Goal: Browse casually: Explore the website without a specific task or goal

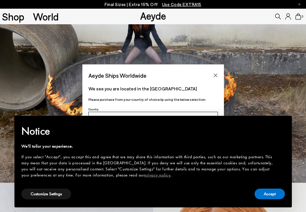
scroll to position [29, 0]
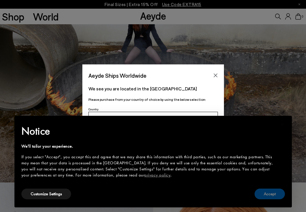
drag, startPoint x: 275, startPoint y: 200, endPoint x: 263, endPoint y: 191, distance: 14.4
click at [275, 200] on div "Accept" at bounding box center [269, 193] width 30 height 13
drag, startPoint x: 214, startPoint y: 74, endPoint x: 215, endPoint y: 83, distance: 9.4
click at [214, 74] on icon "Close" at bounding box center [215, 76] width 4 height 4
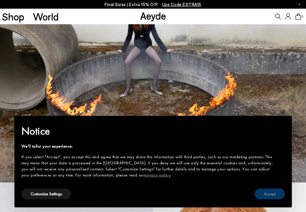
click at [262, 191] on button "Accept" at bounding box center [269, 194] width 30 height 11
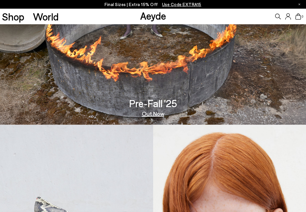
scroll to position [87, 0]
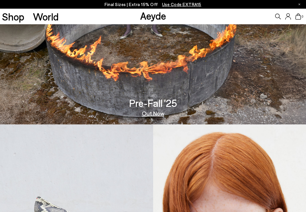
click at [156, 115] on link "Out Now" at bounding box center [153, 113] width 23 height 6
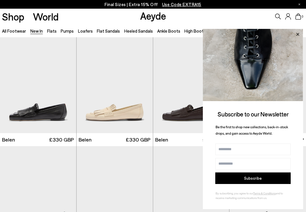
click at [298, 33] on icon at bounding box center [298, 35] width 8 height 8
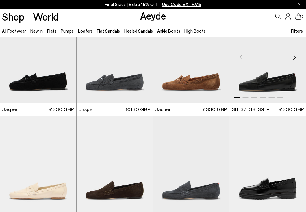
scroll to position [141, 0]
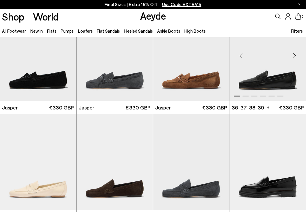
click at [268, 61] on img "1 / 6" at bounding box center [267, 53] width 77 height 96
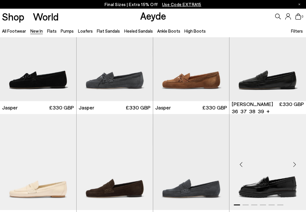
click at [236, 148] on img "1 / 6" at bounding box center [267, 162] width 77 height 96
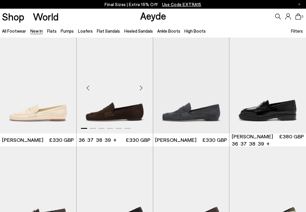
scroll to position [216, 0]
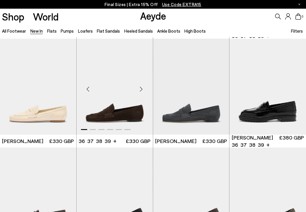
click at [137, 90] on div "Next slide" at bounding box center [141, 88] width 17 height 17
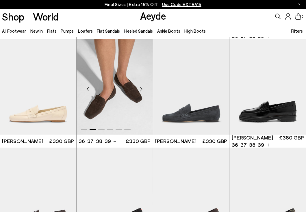
click at [137, 89] on div "Next slide" at bounding box center [141, 88] width 17 height 17
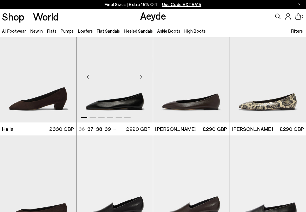
scroll to position [445, 0]
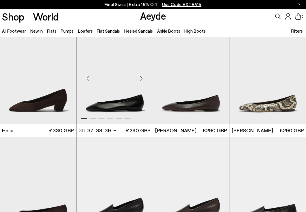
click at [128, 89] on img "1 / 6" at bounding box center [115, 76] width 76 height 96
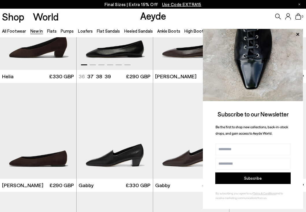
scroll to position [498, 0]
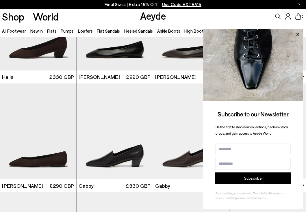
click at [299, 32] on icon at bounding box center [298, 35] width 8 height 8
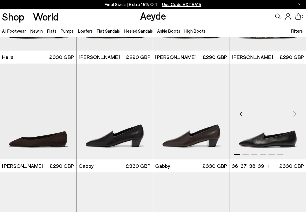
scroll to position [517, 0]
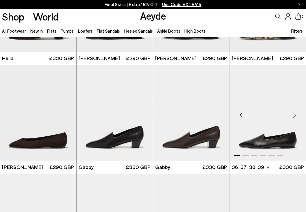
click at [294, 114] on div "Next slide" at bounding box center [294, 114] width 17 height 17
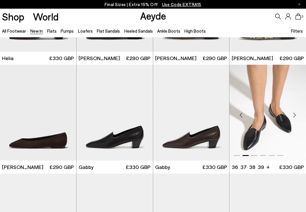
click at [294, 114] on div "Next slide" at bounding box center [294, 114] width 17 height 17
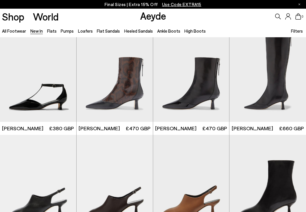
scroll to position [990, 0]
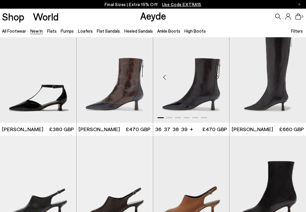
click at [221, 78] on div "Next slide" at bounding box center [217, 76] width 17 height 17
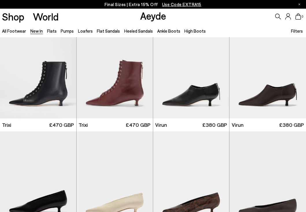
scroll to position [1536, 0]
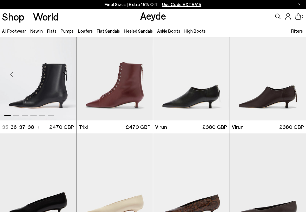
click at [66, 80] on div "Next slide" at bounding box center [64, 74] width 17 height 17
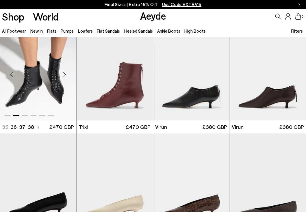
click at [66, 80] on div "Next slide" at bounding box center [64, 74] width 17 height 17
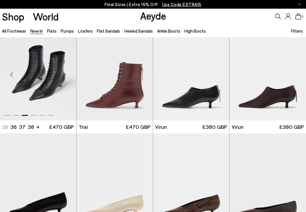
click at [66, 80] on div "Next slide" at bounding box center [64, 74] width 17 height 17
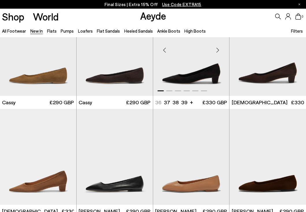
scroll to position [1779, 0]
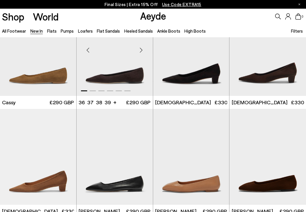
click at [112, 47] on img "1 / 6" at bounding box center [115, 48] width 76 height 96
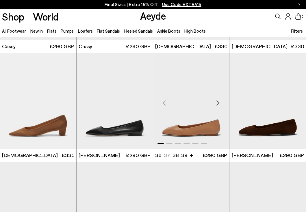
scroll to position [1836, 0]
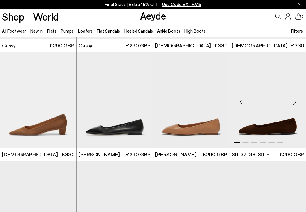
click at [264, 122] on img "1 / 6" at bounding box center [267, 100] width 77 height 96
click at [258, 112] on img "1 / 6" at bounding box center [267, 100] width 77 height 96
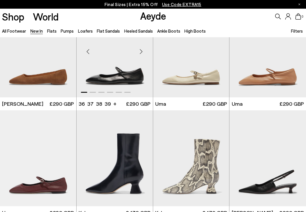
scroll to position [1994, 0]
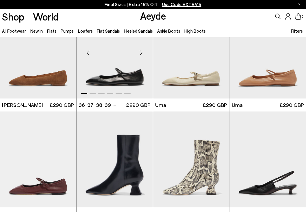
click at [116, 66] on img "1 / 6" at bounding box center [115, 51] width 76 height 96
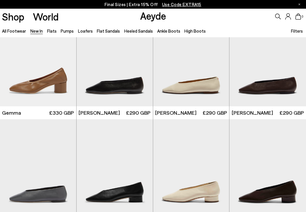
scroll to position [2343, 0]
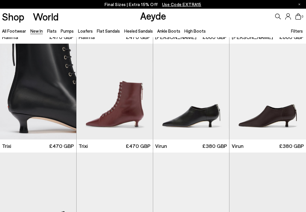
scroll to position [1517, 0]
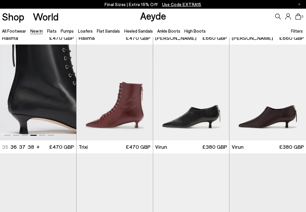
click at [64, 93] on div "Next slide" at bounding box center [64, 94] width 17 height 17
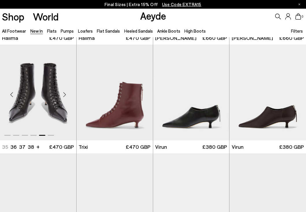
click at [64, 93] on div "Next slide" at bounding box center [64, 94] width 17 height 17
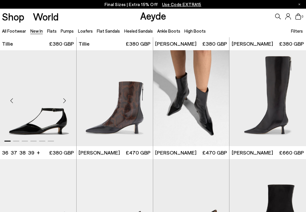
scroll to position [967, 0]
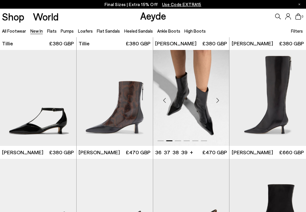
click at [217, 98] on div "Next slide" at bounding box center [217, 100] width 17 height 17
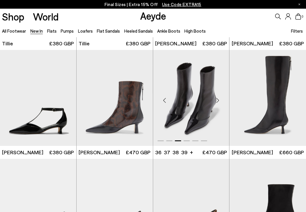
click at [217, 98] on div "Next slide" at bounding box center [217, 100] width 17 height 17
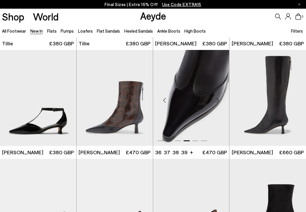
click at [217, 98] on div "Next slide" at bounding box center [217, 100] width 17 height 17
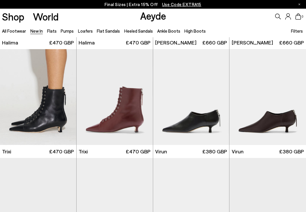
scroll to position [1523, 0]
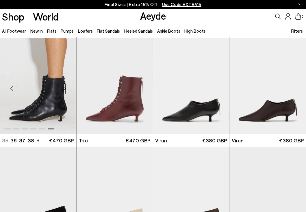
click at [59, 84] on div "Next slide" at bounding box center [64, 88] width 17 height 17
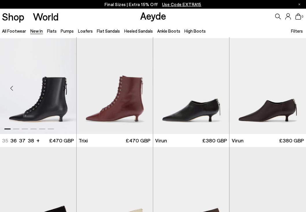
click at [31, 128] on div at bounding box center [38, 127] width 76 height 7
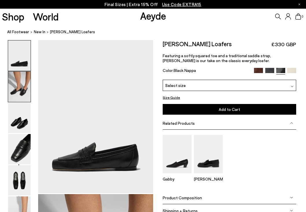
click at [19, 89] on img at bounding box center [19, 87] width 23 height 30
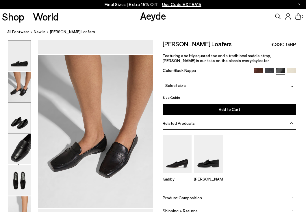
scroll to position [154, 0]
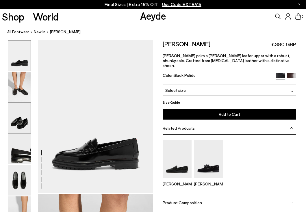
click at [25, 104] on img at bounding box center [19, 118] width 23 height 30
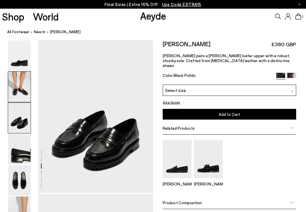
click at [18, 78] on img at bounding box center [19, 87] width 23 height 30
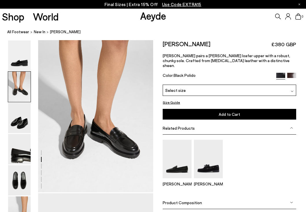
scroll to position [154, 0]
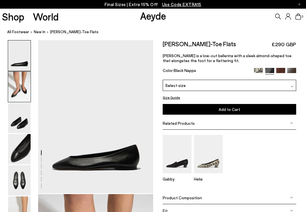
click at [15, 86] on img at bounding box center [19, 87] width 23 height 30
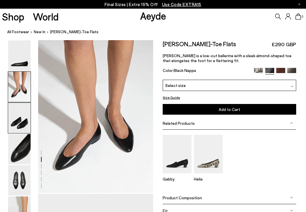
click at [22, 126] on img at bounding box center [19, 118] width 23 height 30
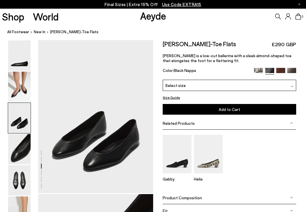
scroll to position [308, 0]
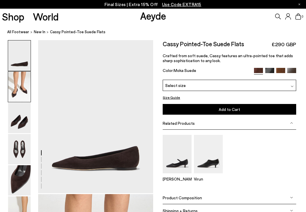
click at [22, 87] on img at bounding box center [19, 87] width 23 height 30
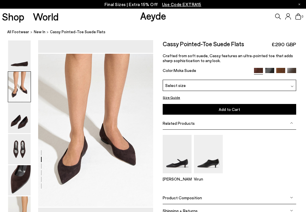
scroll to position [154, 0]
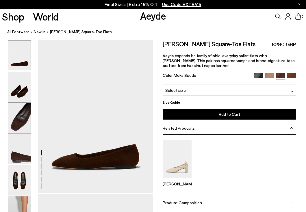
click at [12, 118] on img at bounding box center [19, 118] width 23 height 30
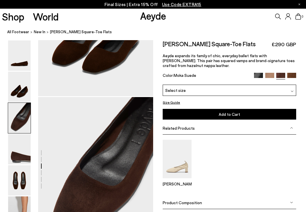
scroll to position [308, 0]
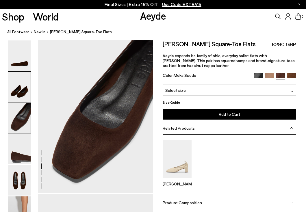
click at [13, 88] on img at bounding box center [19, 87] width 23 height 30
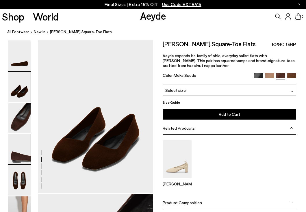
click at [22, 149] on img at bounding box center [19, 149] width 23 height 30
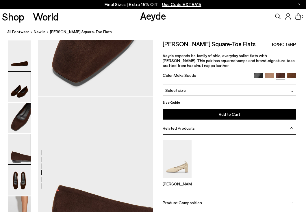
scroll to position [462, 0]
